Goal: Navigation & Orientation: Find specific page/section

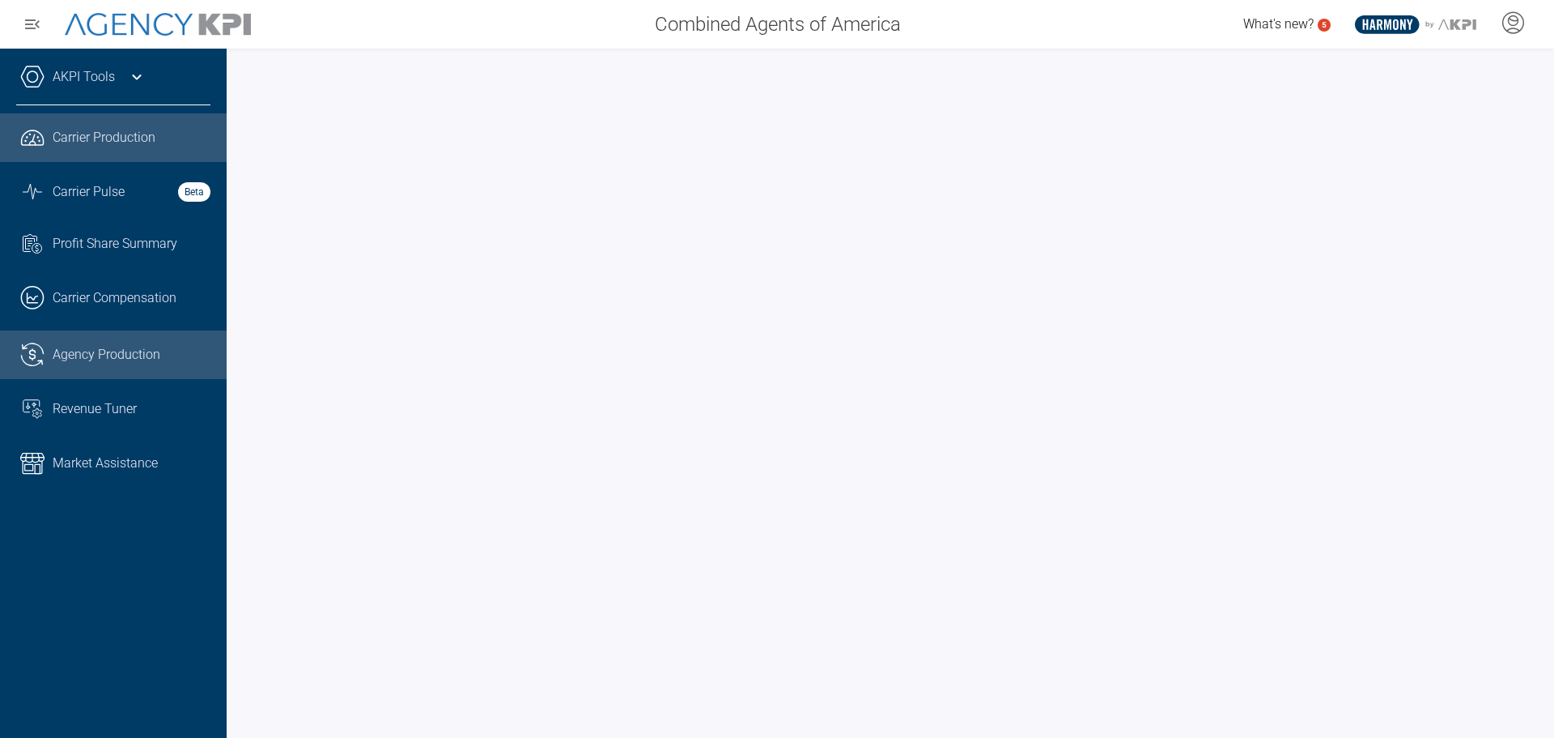
click at [167, 357] on div "Agency Production" at bounding box center [132, 354] width 158 height 19
click at [134, 358] on span "Agency Production" at bounding box center [107, 354] width 108 height 19
click at [127, 134] on span "Carrier Production" at bounding box center [104, 137] width 103 height 19
click at [122, 335] on link ".cls-1{fill:none;stroke:#221f20;stroke-linecap:round;stroke-linejoin:round;stro…" at bounding box center [113, 354] width 227 height 49
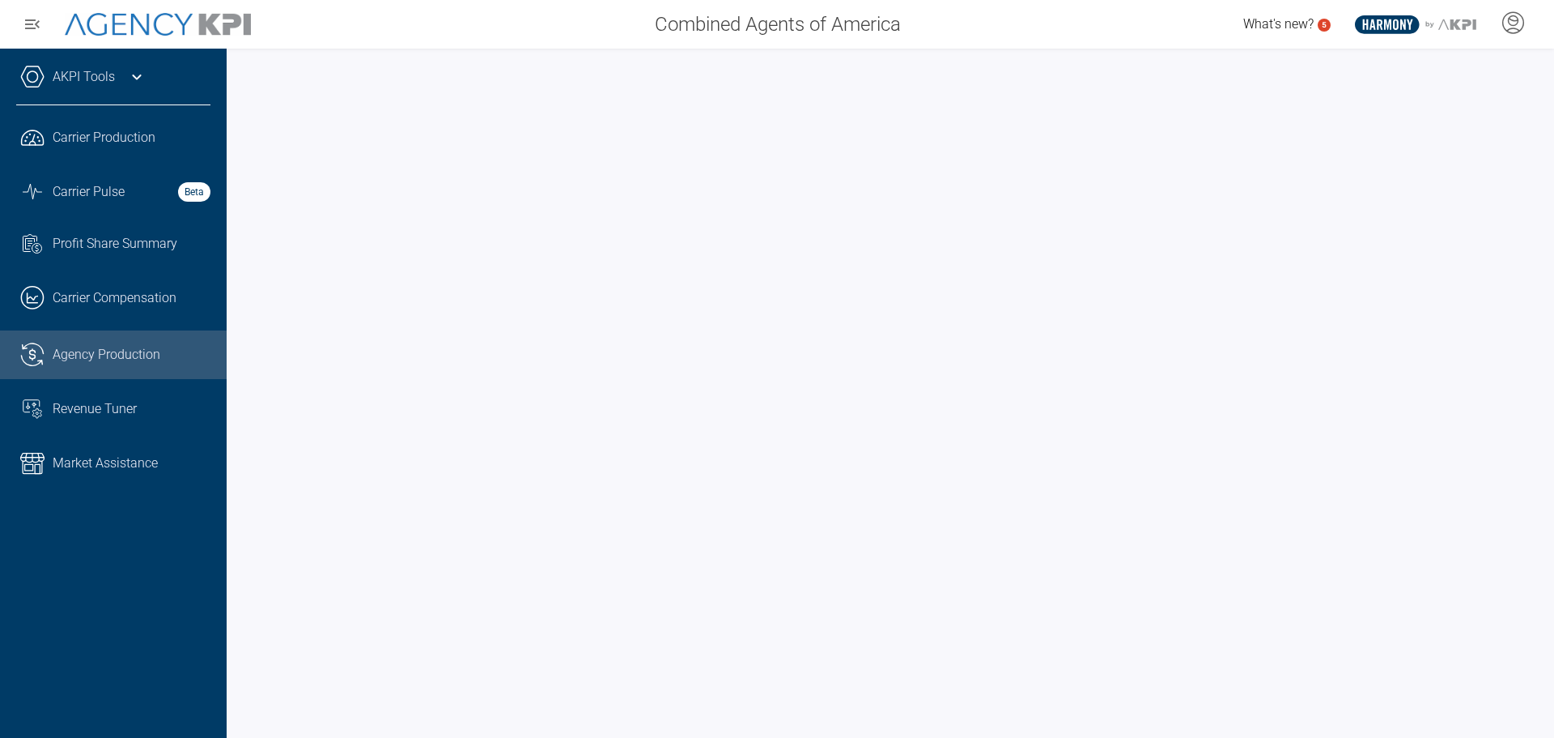
click at [120, 368] on link ".cls-1{fill:none;stroke:#221f20;stroke-linecap:round;stroke-linejoin:round;stro…" at bounding box center [113, 354] width 227 height 49
click at [121, 138] on span "Carrier Production" at bounding box center [104, 137] width 103 height 19
click at [120, 348] on span "Agency Production" at bounding box center [107, 354] width 108 height 19
